Goal: Task Accomplishment & Management: Manage account settings

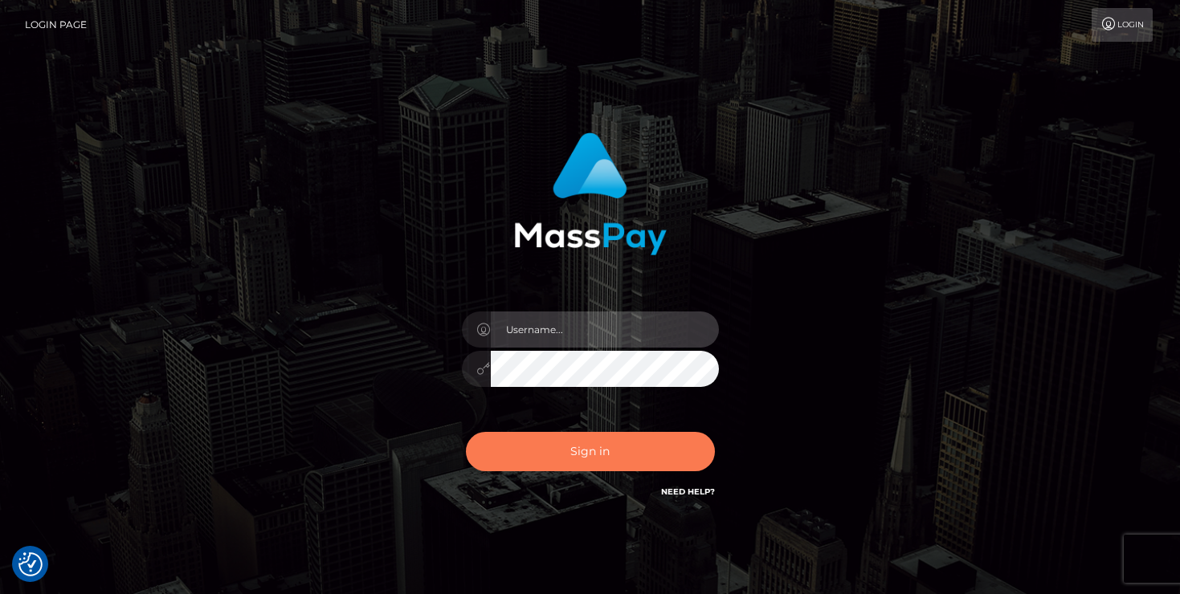
type input "mariolabugaj"
click at [601, 446] on button "Sign in" at bounding box center [590, 451] width 249 height 39
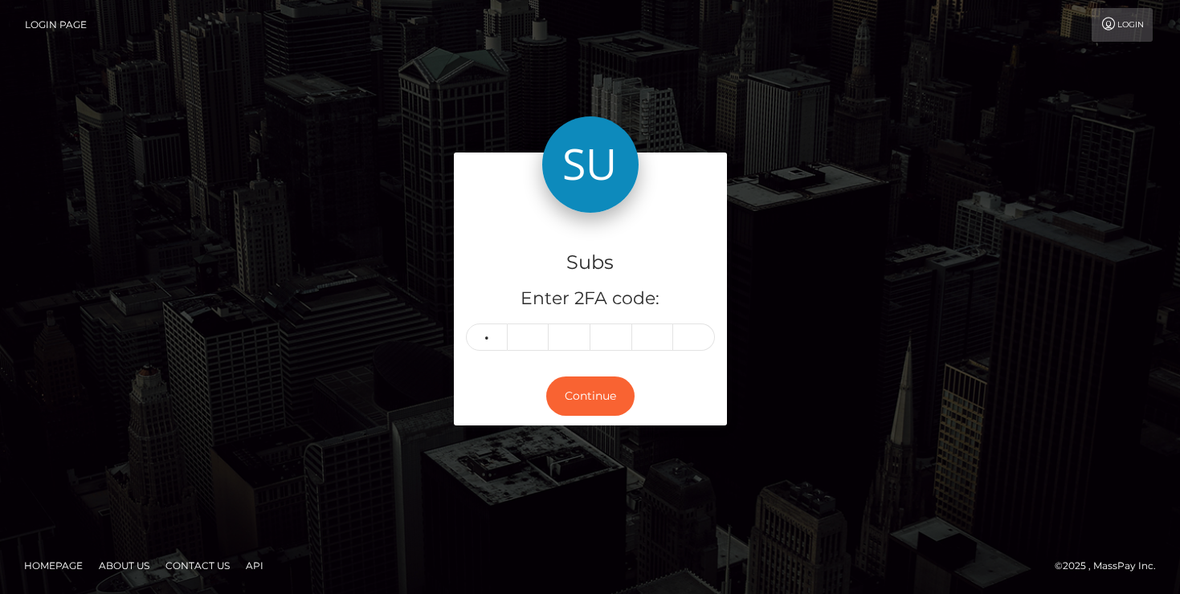
type input "8"
type input "1"
type input "9"
type input "6"
type input "7"
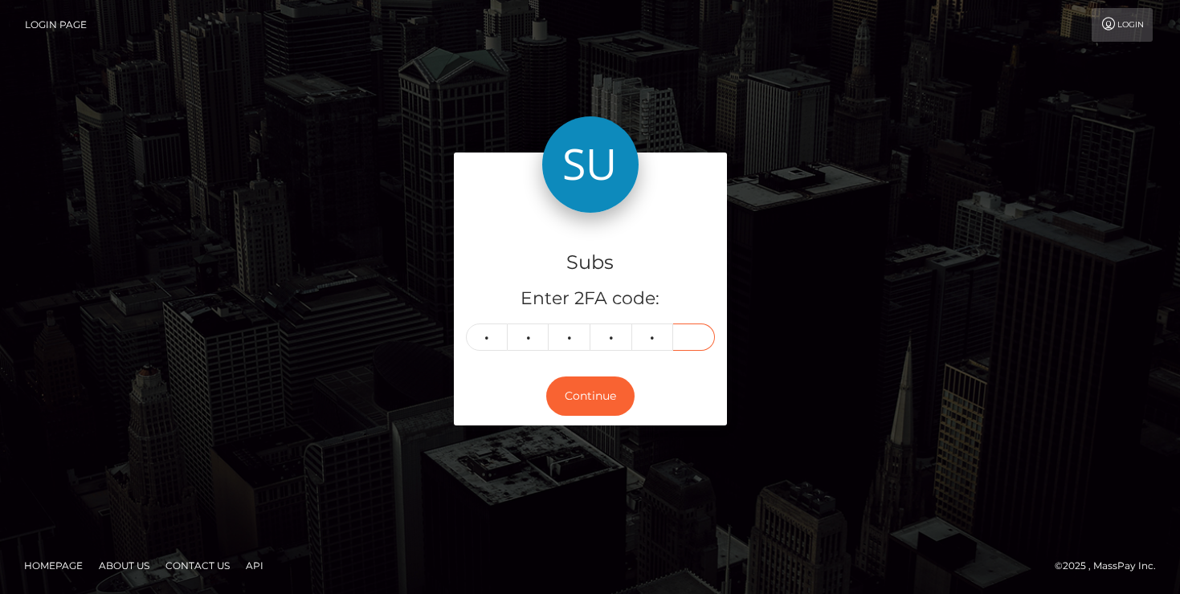
type input "1"
